Goal: Task Accomplishment & Management: Use online tool/utility

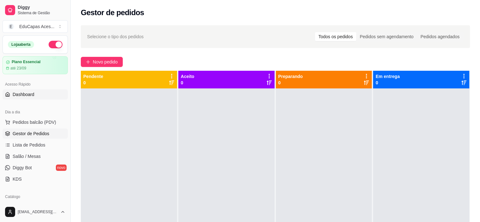
click at [25, 95] on span "Dashboard" at bounding box center [24, 94] width 22 height 6
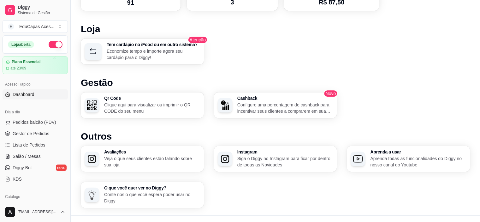
scroll to position [377, 0]
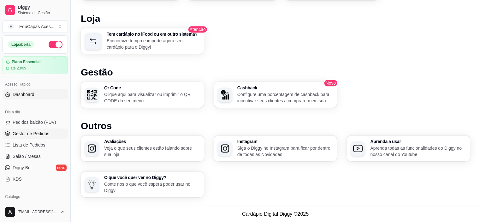
click at [16, 136] on span "Gestor de Pedidos" at bounding box center [31, 133] width 37 height 6
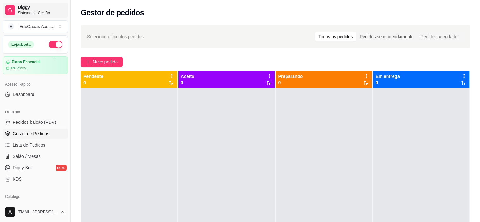
click at [32, 10] on span "Sistema de Gestão" at bounding box center [42, 12] width 48 height 5
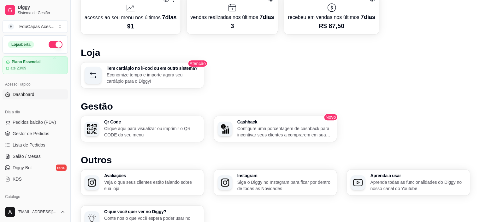
scroll to position [347, 0]
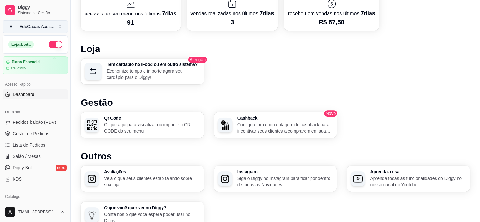
click at [38, 27] on div "EduCapas Aces ..." at bounding box center [36, 26] width 35 height 6
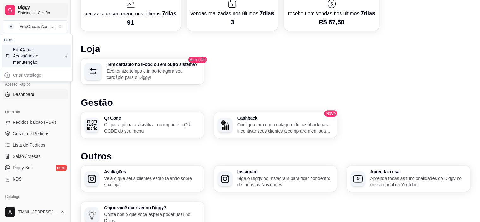
click at [42, 14] on span "Sistema de Gestão" at bounding box center [42, 12] width 48 height 5
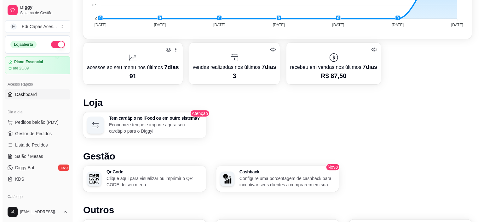
scroll to position [284, 0]
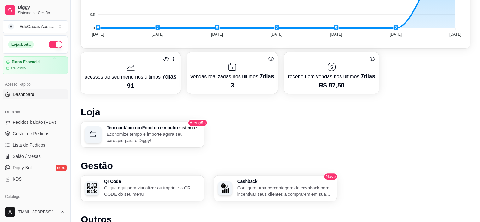
click at [160, 77] on p "acessos ao seu menu nos últimos 7 dias" at bounding box center [131, 76] width 92 height 9
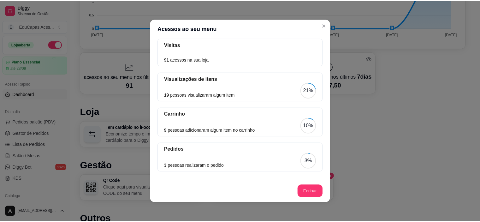
scroll to position [1, 0]
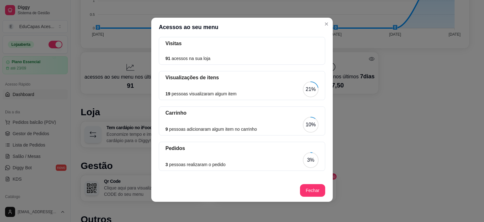
click at [261, 153] on div "3 pessoas realizaram o pedido 3%" at bounding box center [242, 160] width 153 height 16
click at [213, 50] on div "Visitas 91 acessos na sua loja" at bounding box center [242, 51] width 166 height 28
click at [307, 156] on div "3%" at bounding box center [310, 160] width 7 height 8
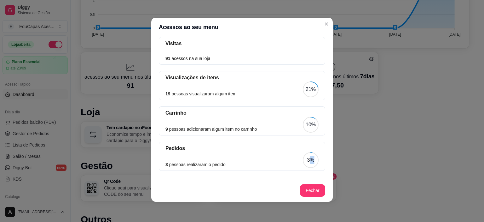
click at [307, 156] on div "3%" at bounding box center [310, 160] width 7 height 8
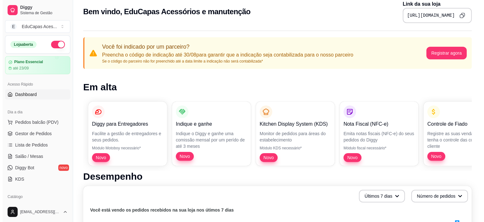
scroll to position [0, 0]
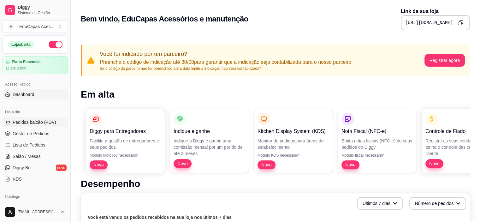
click at [47, 122] on span "Pedidos balcão (PDV)" at bounding box center [35, 122] width 44 height 6
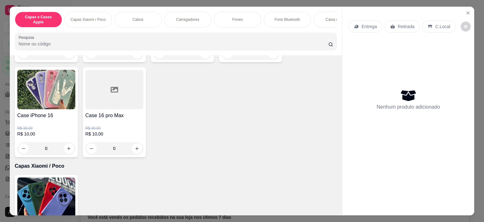
scroll to position [189, 0]
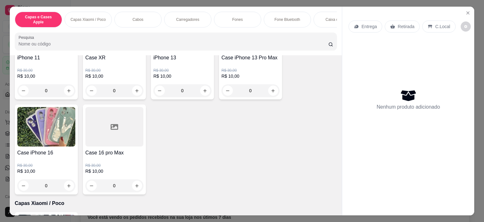
click at [111, 119] on div at bounding box center [114, 126] width 58 height 39
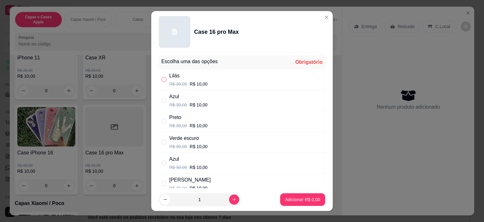
click at [162, 80] on input "" at bounding box center [164, 79] width 5 height 5
radio input "true"
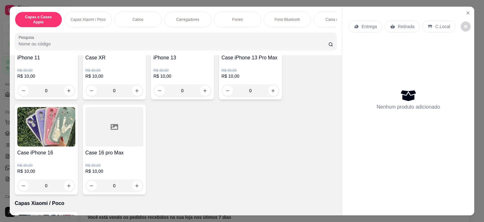
click at [97, 117] on div at bounding box center [114, 126] width 58 height 39
click at [45, 119] on img at bounding box center [46, 126] width 58 height 39
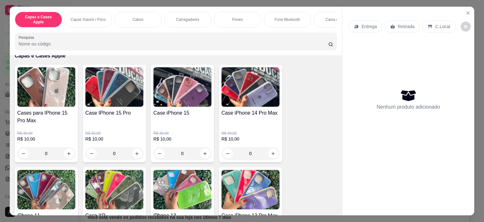
scroll to position [0, 0]
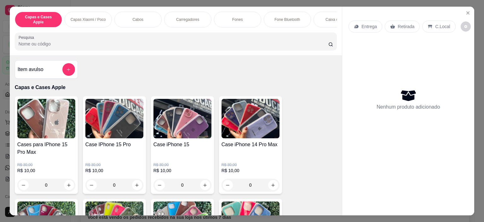
click at [90, 17] on p "Capas Xiaomi / Poco" at bounding box center [88, 19] width 35 height 5
